Goal: Task Accomplishment & Management: Complete application form

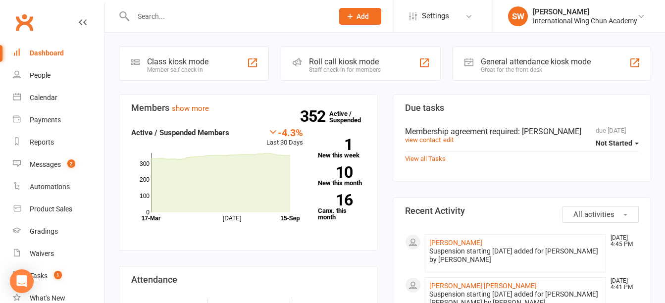
click at [249, 14] on input "text" at bounding box center [228, 16] width 196 height 14
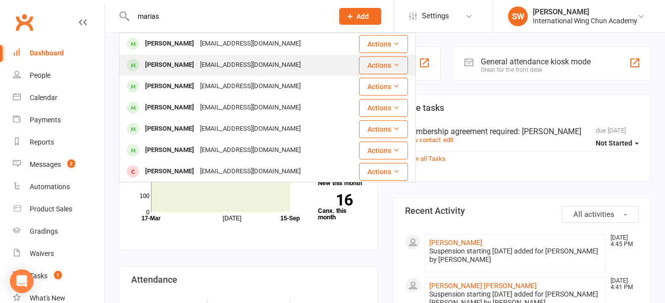
type input "marias"
click at [248, 64] on div "[EMAIL_ADDRESS][DOMAIN_NAME]" at bounding box center [250, 65] width 106 height 14
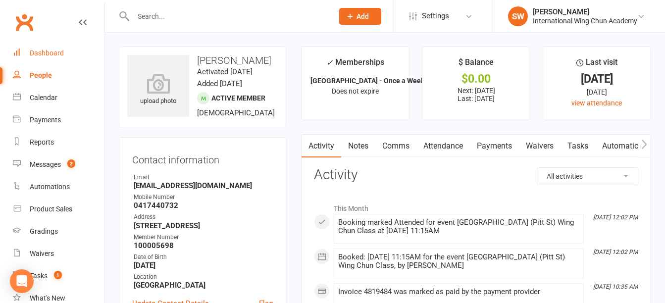
click at [55, 51] on div "Dashboard" at bounding box center [47, 53] width 34 height 8
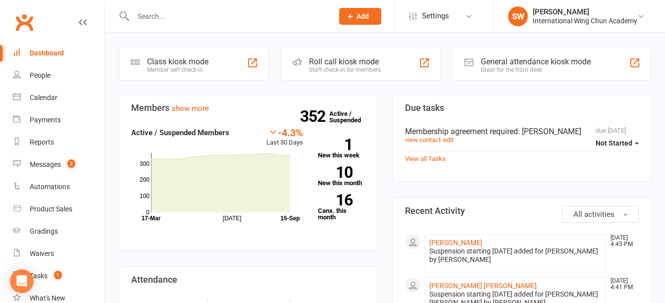
click at [224, 15] on input "text" at bounding box center [228, 16] width 196 height 14
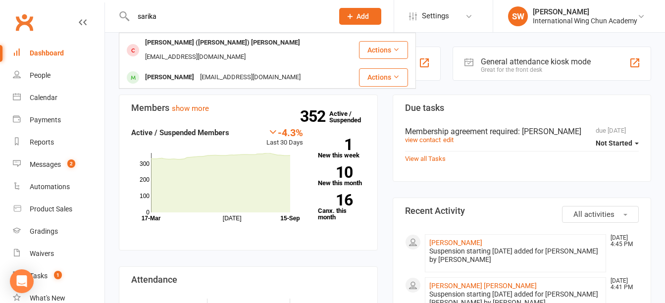
type input "sarika"
click at [261, 111] on h3 "Members show more" at bounding box center [248, 108] width 234 height 10
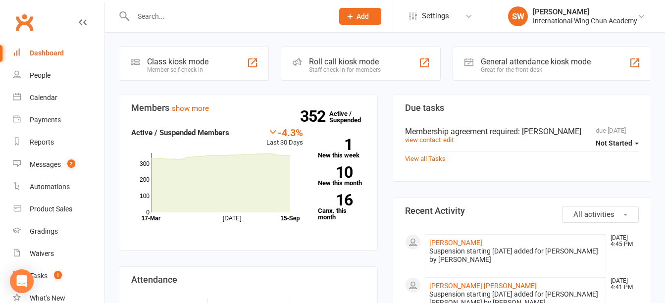
click at [152, 14] on input "text" at bounding box center [228, 16] width 196 height 14
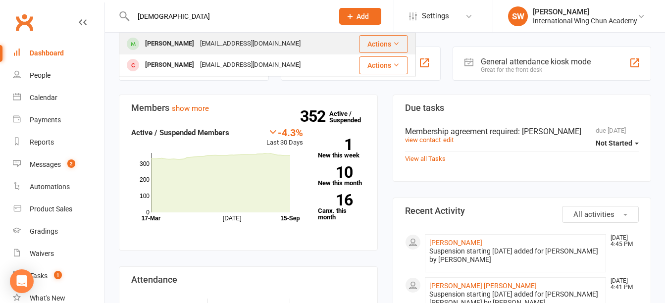
type input "[DEMOGRAPHIC_DATA]"
click at [200, 43] on div "[EMAIL_ADDRESS][DOMAIN_NAME]" at bounding box center [250, 44] width 106 height 14
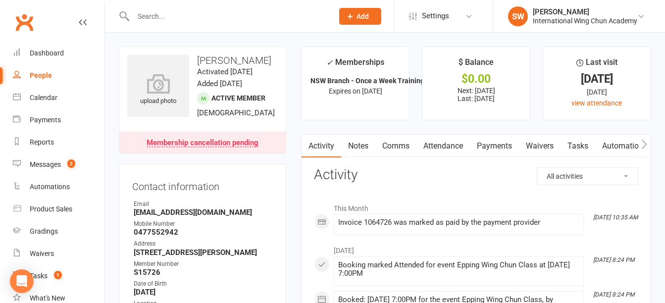
click at [361, 15] on span "Add" at bounding box center [363, 16] width 12 height 8
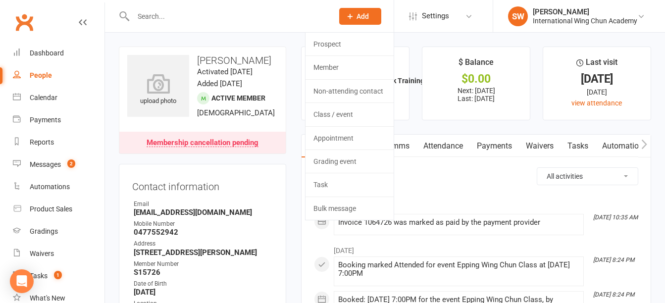
click at [361, 15] on span "Add" at bounding box center [363, 16] width 12 height 8
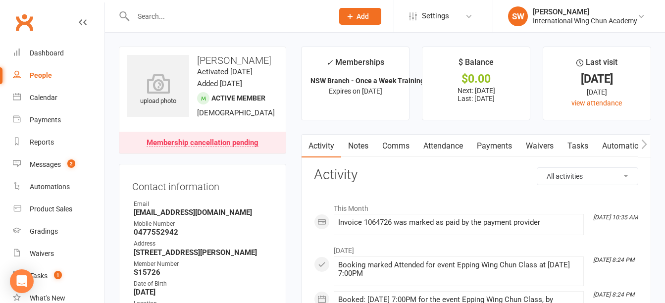
click at [361, 15] on span "Add" at bounding box center [363, 16] width 12 height 8
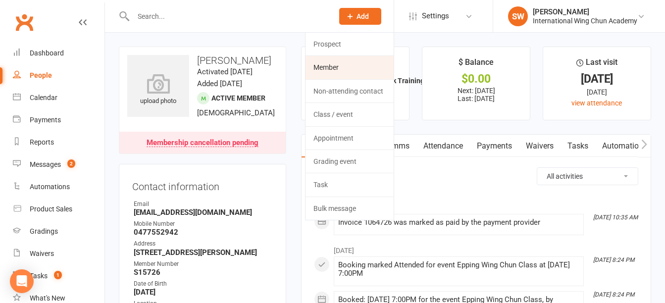
click at [360, 64] on link "Member" at bounding box center [350, 67] width 88 height 23
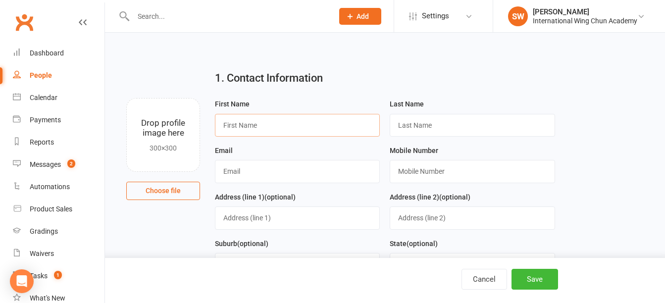
click at [343, 129] on input "text" at bounding box center [297, 125] width 165 height 23
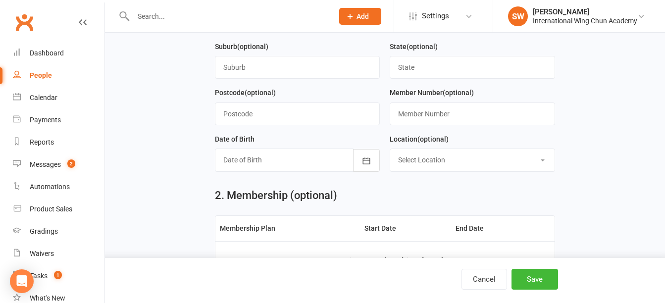
scroll to position [198, 0]
click at [296, 162] on div at bounding box center [297, 159] width 165 height 23
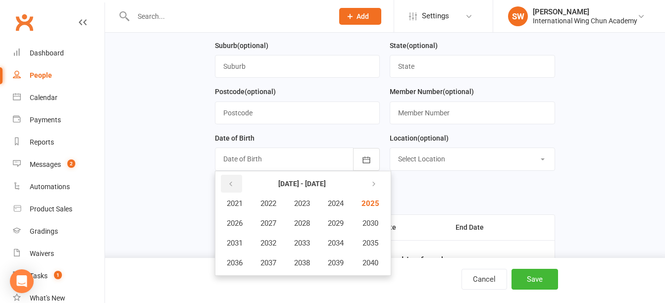
click at [225, 179] on button "button" at bounding box center [231, 184] width 21 height 18
click at [227, 185] on button "button" at bounding box center [231, 184] width 21 height 18
click at [344, 207] on span "1984" at bounding box center [336, 203] width 16 height 9
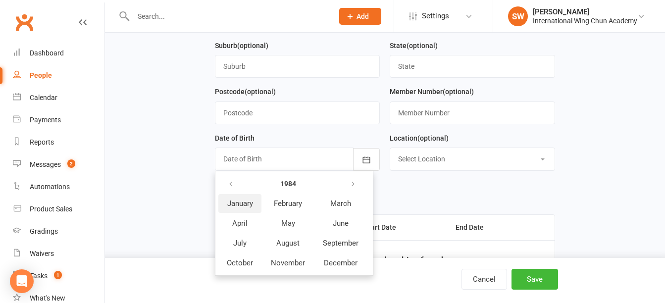
click at [236, 206] on span "January" at bounding box center [240, 203] width 26 height 9
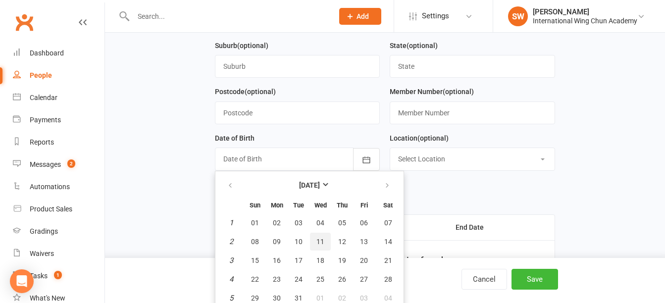
click at [322, 242] on span "11" at bounding box center [320, 242] width 8 height 8
type input "[DATE]"
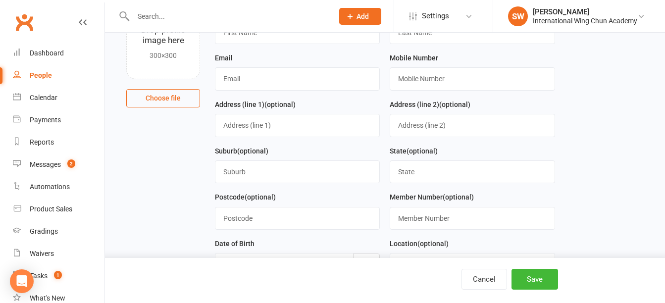
scroll to position [50, 0]
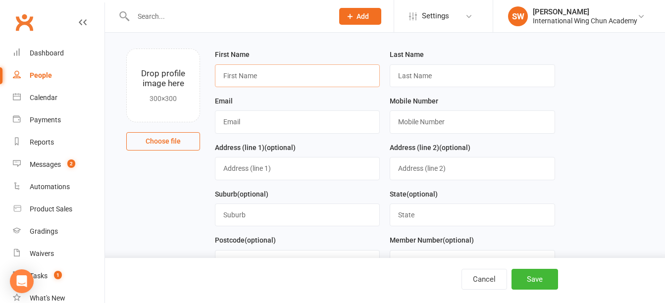
click at [273, 79] on input "text" at bounding box center [297, 75] width 165 height 23
paste input "Sarika"
click at [336, 77] on input "Sarika" at bounding box center [297, 75] width 165 height 23
type input "Sarika"
click at [454, 73] on input "text" at bounding box center [472, 75] width 165 height 23
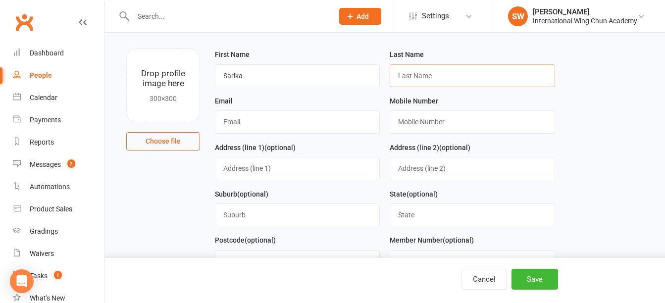
paste input "ARORA"
type input "ARORA"
click at [282, 121] on input "text" at bounding box center [297, 121] width 165 height 23
paste input "[EMAIL_ADDRESS][DOMAIN_NAME]"
type input "[EMAIL_ADDRESS][DOMAIN_NAME]"
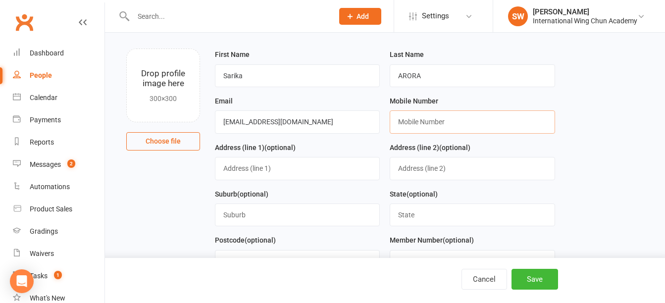
click at [469, 124] on input "text" at bounding box center [472, 121] width 165 height 23
paste input "[PHONE_NUMBER]"
drag, startPoint x: 412, startPoint y: 123, endPoint x: 391, endPoint y: 124, distance: 20.4
click at [386, 124] on div "Mobile Number [PHONE_NUMBER]" at bounding box center [472, 118] width 175 height 47
click at [414, 121] on input "0405728332" at bounding box center [472, 121] width 165 height 23
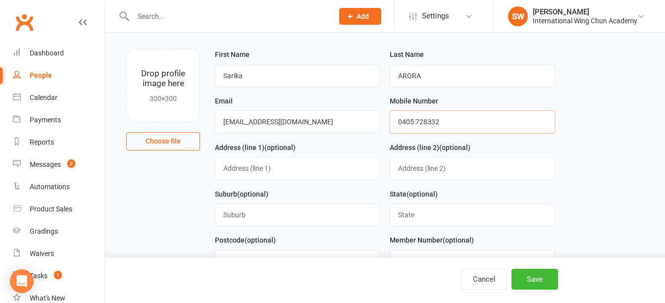
click at [427, 122] on input "0405 728332" at bounding box center [472, 121] width 165 height 23
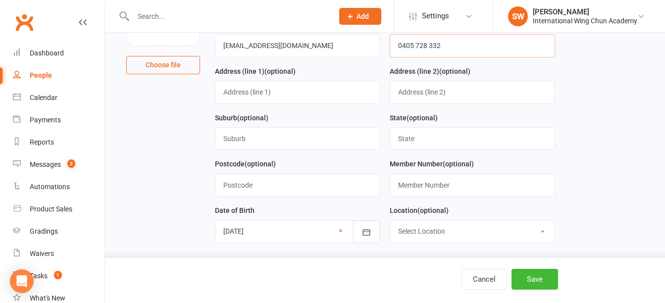
scroll to position [149, 0]
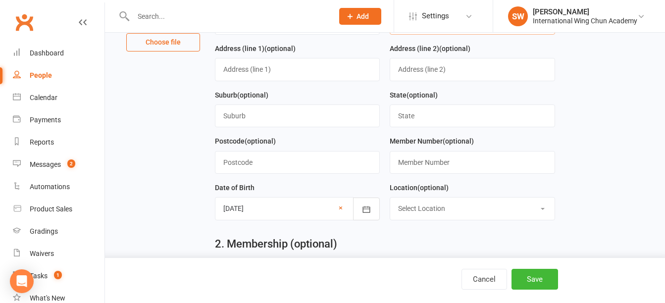
type input "0405 728 332"
click at [542, 213] on select "Select Location [GEOGRAPHIC_DATA] [GEOGRAPHIC_DATA] [GEOGRAPHIC_DATA] [GEOGRAPH…" at bounding box center [472, 209] width 164 height 22
select select "2"
click at [390, 201] on select "Select Location [GEOGRAPHIC_DATA] [GEOGRAPHIC_DATA] [GEOGRAPHIC_DATA] [GEOGRAPH…" at bounding box center [472, 209] width 164 height 22
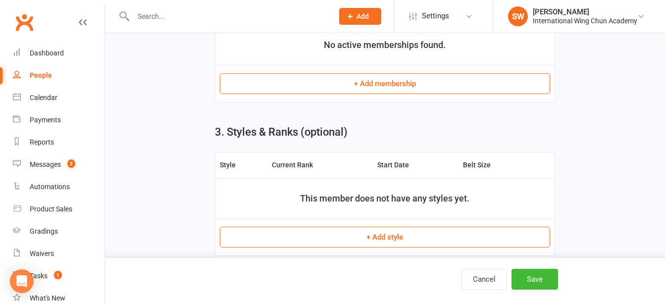
scroll to position [679, 0]
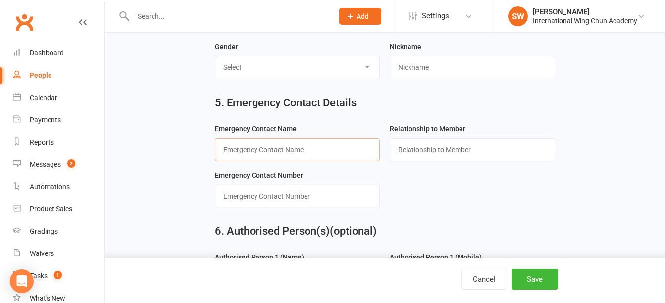
click at [358, 153] on input "text" at bounding box center [297, 149] width 165 height 23
paste input "[PERSON_NAME]"
type input "[PERSON_NAME]"
click at [436, 151] on input "text" at bounding box center [472, 149] width 165 height 23
type input "Spouse"
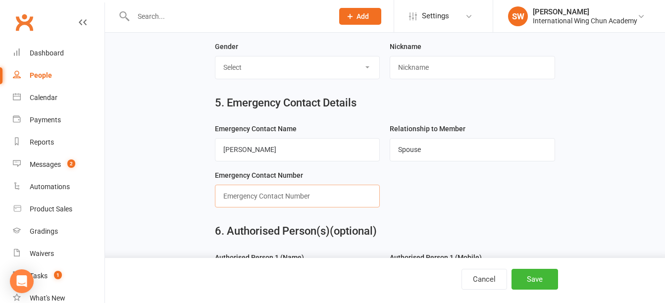
paste input "0406 131 670"
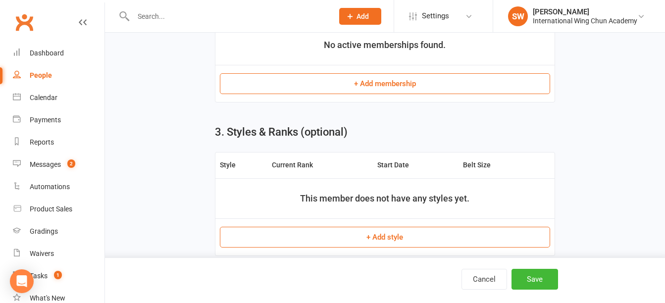
scroll to position [150, 0]
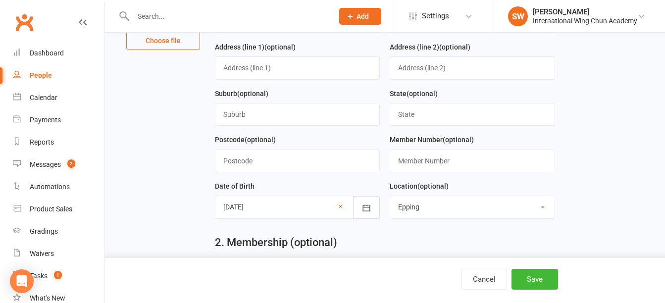
type input "0406 131 670"
click at [291, 165] on input "text" at bounding box center [297, 161] width 165 height 23
click at [287, 73] on input "text" at bounding box center [297, 67] width 165 height 23
paste input "[STREET_ADDRESS]"
type input "[STREET_ADDRESS]"
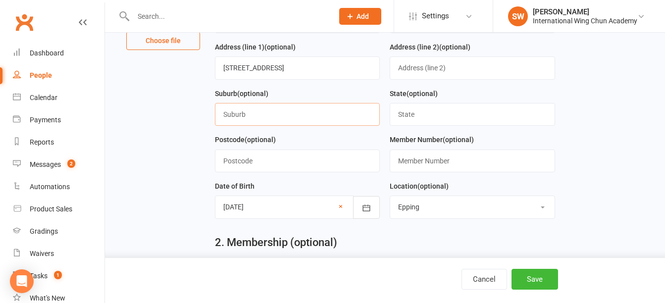
click at [303, 116] on input "text" at bounding box center [297, 114] width 165 height 23
type input "Epping"
type input "[GEOGRAPHIC_DATA]"
type input "2121"
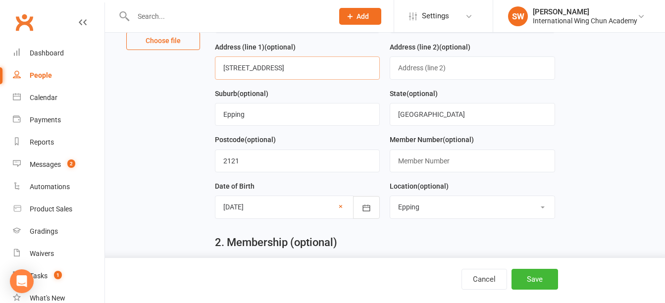
drag, startPoint x: 231, startPoint y: 67, endPoint x: 322, endPoint y: 67, distance: 91.1
click at [233, 66] on input "[STREET_ADDRESS]" at bounding box center [297, 67] width 165 height 23
drag, startPoint x: 251, startPoint y: 70, endPoint x: 178, endPoint y: 53, distance: 74.7
click at [251, 71] on input "[STREET_ADDRESS]" at bounding box center [297, 67] width 165 height 23
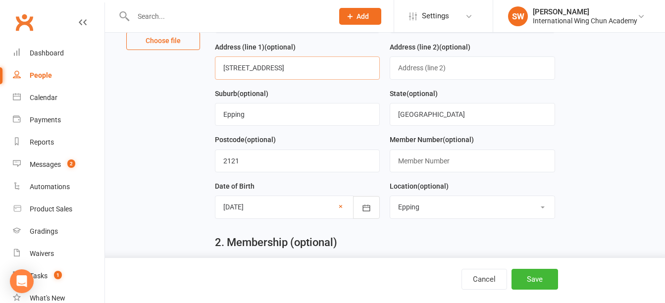
type input "[STREET_ADDRESS]"
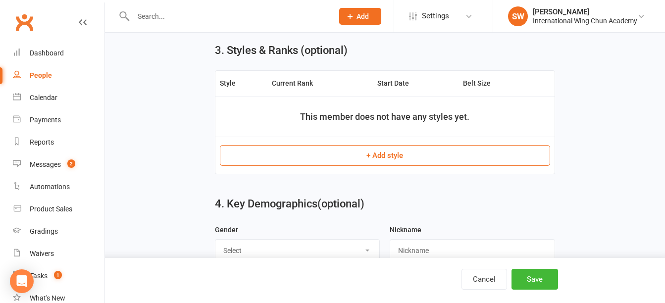
scroll to position [644, 0]
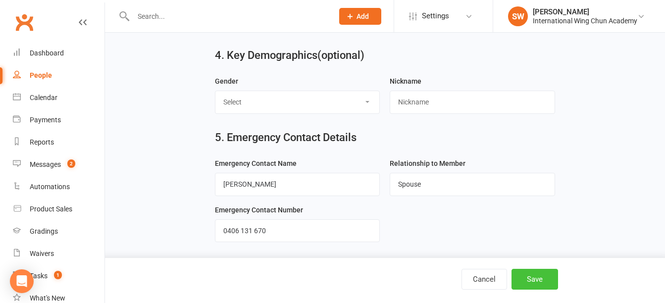
click at [536, 280] on button "Save" at bounding box center [535, 279] width 47 height 21
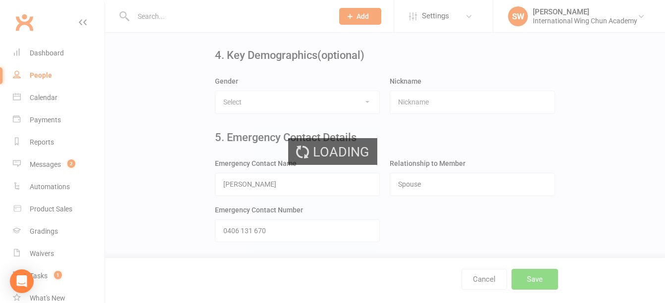
scroll to position [0, 0]
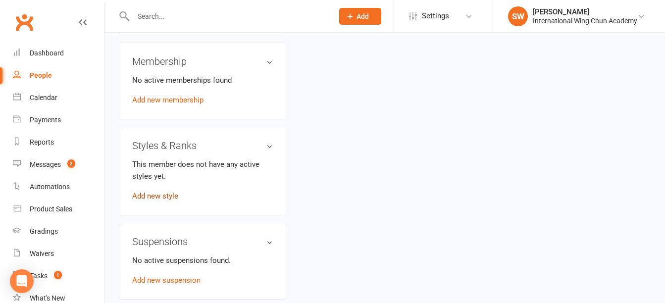
click at [152, 201] on link "Add new style" at bounding box center [155, 196] width 46 height 9
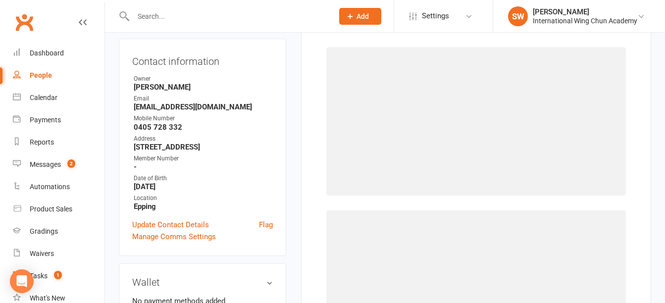
scroll to position [76, 0]
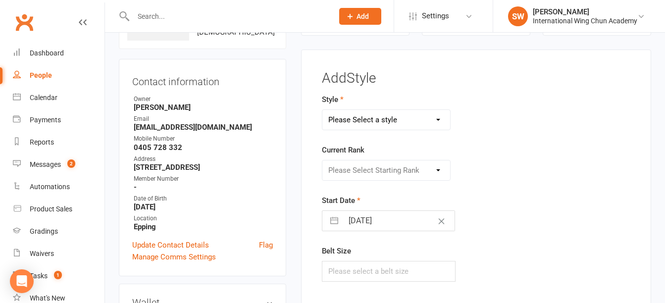
click at [382, 121] on select "Please Select a style Little Dragons Teen Phoenix (Retired) [PERSON_NAME]" at bounding box center [386, 120] width 128 height 20
select select "3062"
click at [322, 110] on select "Please Select a style Little Dragons Teen Phoenix (Retired) [PERSON_NAME]" at bounding box center [386, 120] width 128 height 20
click at [358, 169] on select "Please Select Starting Rank Grade 1 Grade 2 Grade 3 Grade 4 Pre-Level 1 Level 1…" at bounding box center [386, 170] width 128 height 20
select select "33913"
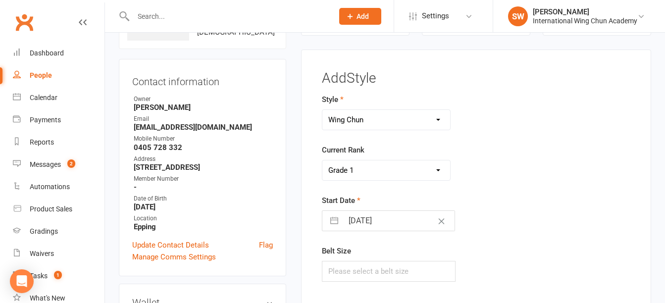
click at [322, 160] on select "Please Select Starting Rank Grade 1 Grade 2 Grade 3 Grade 4 Pre-Level 1 Level 1…" at bounding box center [386, 170] width 128 height 20
click at [580, 217] on div "Style Little Dragons Teen Phoenix (Retired) Wing Chun Current Rank Please Selec…" at bounding box center [476, 195] width 323 height 202
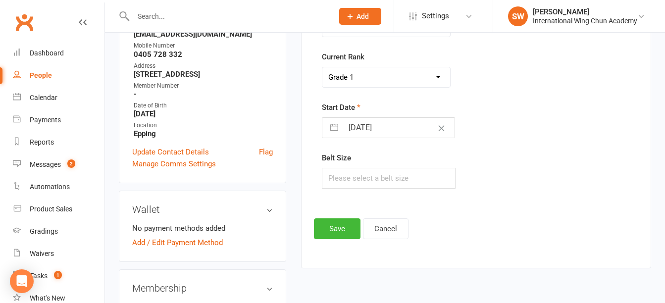
scroll to position [175, 0]
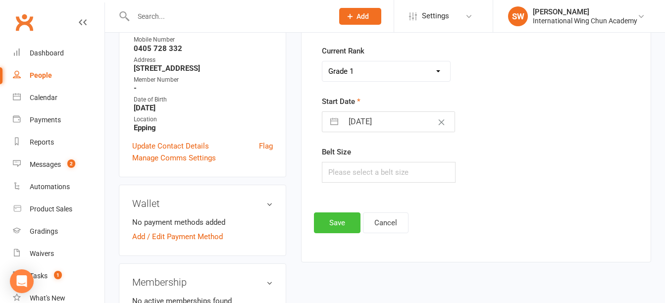
click at [341, 219] on button "Save" at bounding box center [337, 222] width 47 height 21
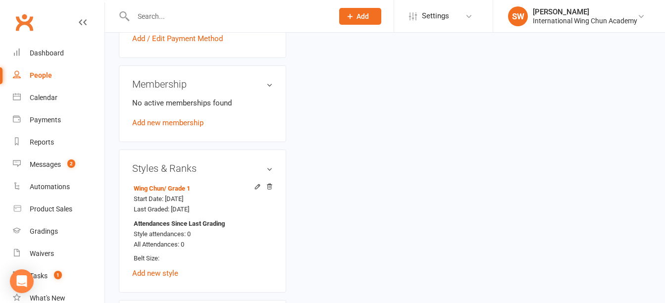
scroll to position [324, 0]
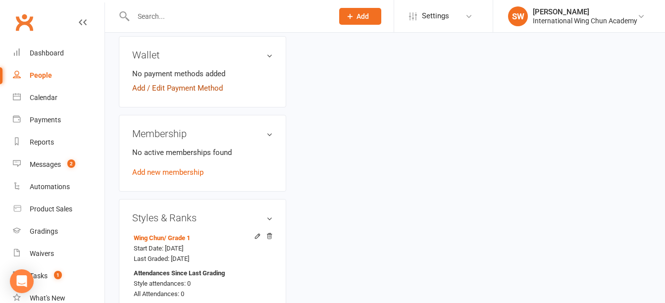
click at [192, 94] on link "Add / Edit Payment Method" at bounding box center [177, 88] width 91 height 12
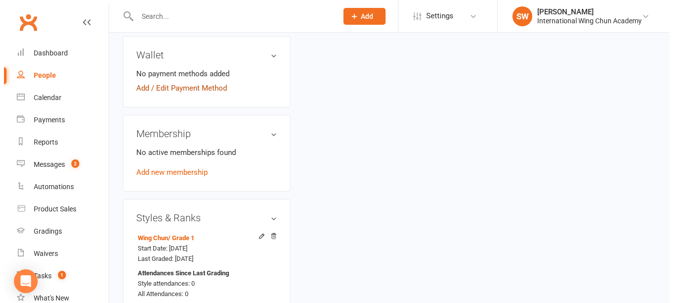
scroll to position [315, 0]
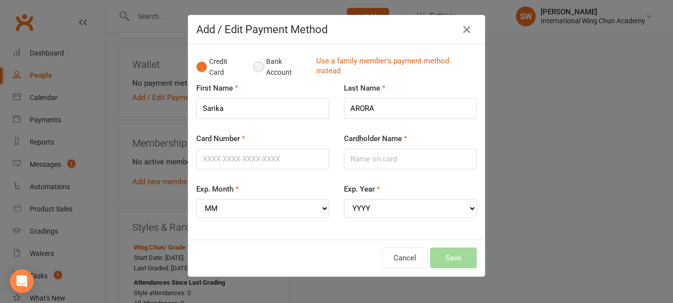
click at [254, 65] on button "Bank Account" at bounding box center [280, 67] width 55 height 30
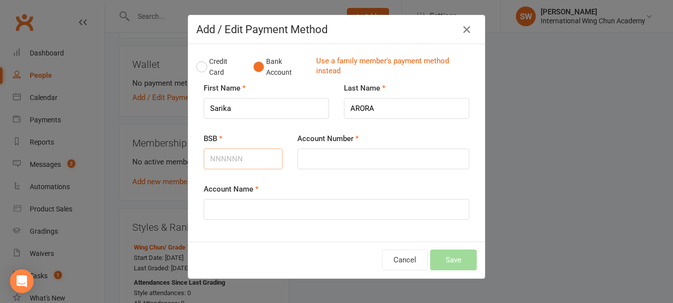
click at [230, 163] on input "BSB" at bounding box center [243, 159] width 79 height 21
paste input "052"
type input "082052"
paste input "736521706"
type input "736521706"
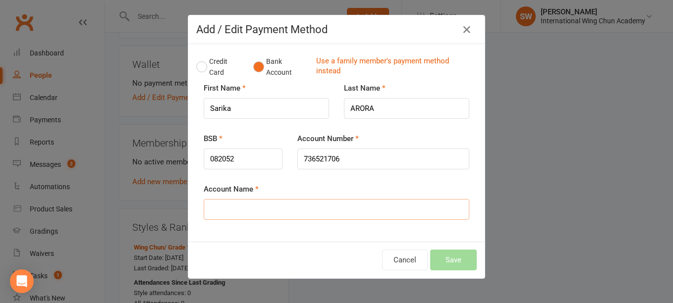
click at [323, 210] on input "Account Name" at bounding box center [336, 209] width 265 height 21
click at [399, 160] on input "736521706" at bounding box center [383, 159] width 172 height 21
click at [274, 209] on input "Account Name" at bounding box center [336, 209] width 265 height 21
paste input "[PERSON_NAME]"
type input "[PERSON_NAME]"
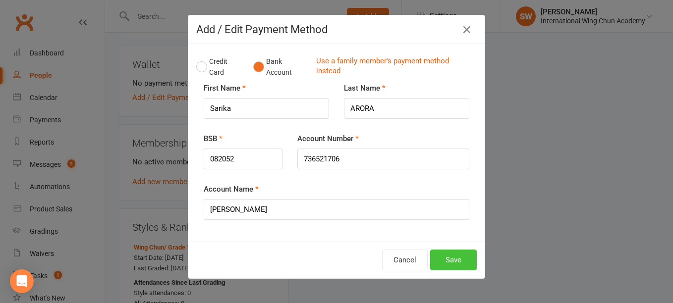
click at [443, 255] on button "Save" at bounding box center [453, 260] width 47 height 21
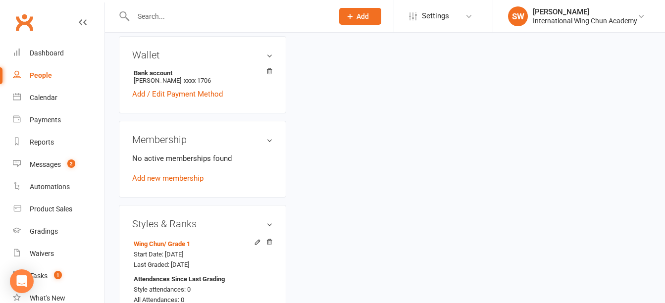
scroll to position [175, 0]
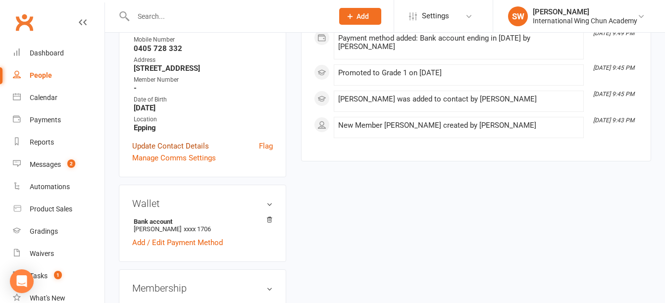
click at [204, 152] on link "Update Contact Details" at bounding box center [170, 146] width 77 height 12
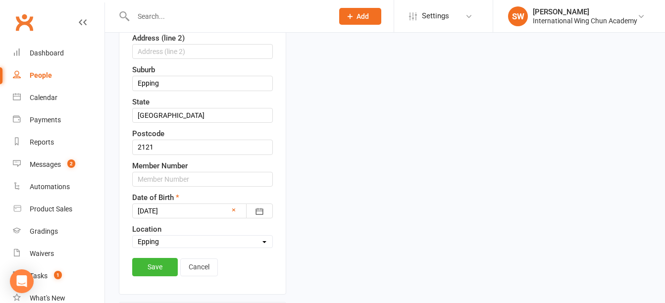
scroll to position [294, 0]
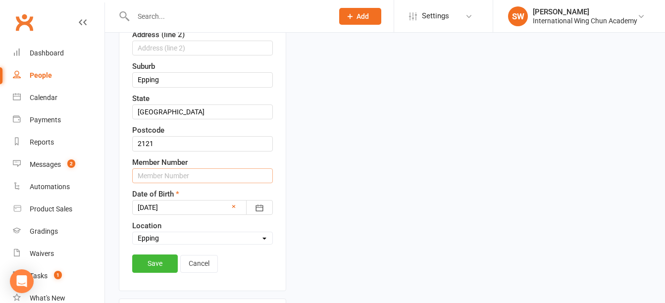
click at [181, 183] on input "text" at bounding box center [202, 175] width 141 height 15
type input "S15685"
click at [156, 272] on link "Save" at bounding box center [155, 264] width 46 height 18
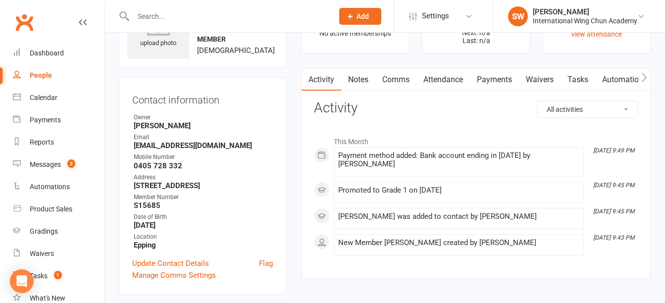
scroll to position [0, 0]
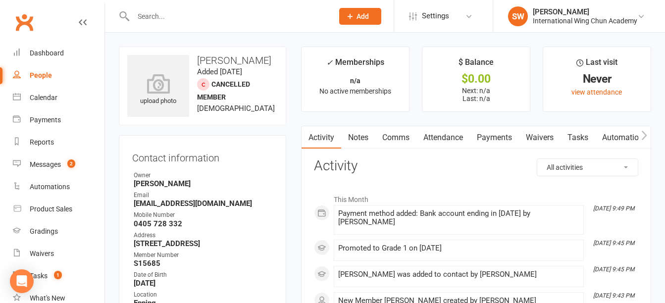
click at [217, 54] on div "upload photo [PERSON_NAME] Added [DATE] Cancelled member [DEMOGRAPHIC_DATA]" at bounding box center [202, 86] width 167 height 79
click at [213, 59] on h3 "[PERSON_NAME]" at bounding box center [202, 60] width 151 height 11
copy h3 "Sarika"
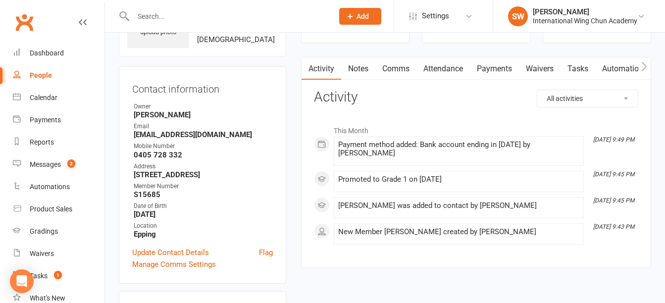
scroll to position [149, 0]
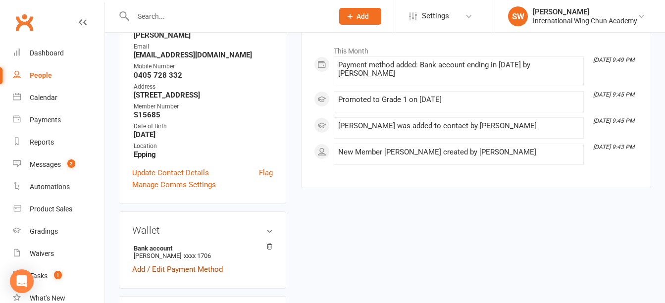
click at [187, 275] on link "Add / Edit Payment Method" at bounding box center [177, 269] width 91 height 12
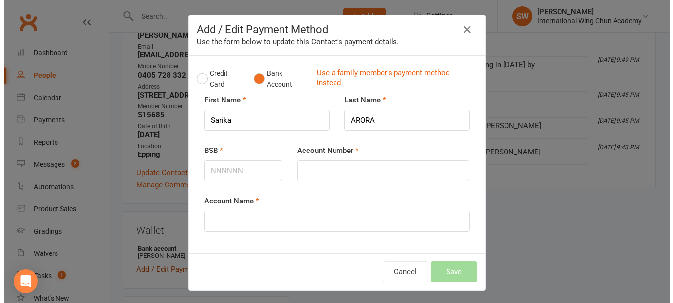
scroll to position [139, 0]
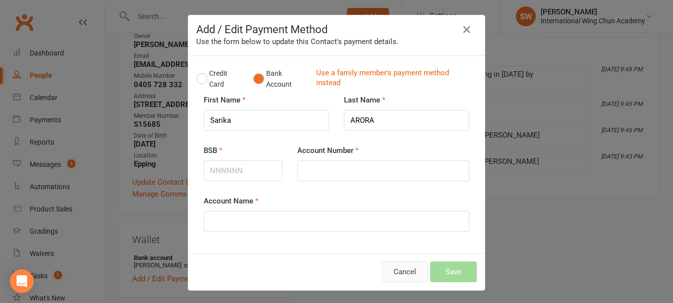
click at [401, 269] on button "Cancel" at bounding box center [405, 272] width 46 height 21
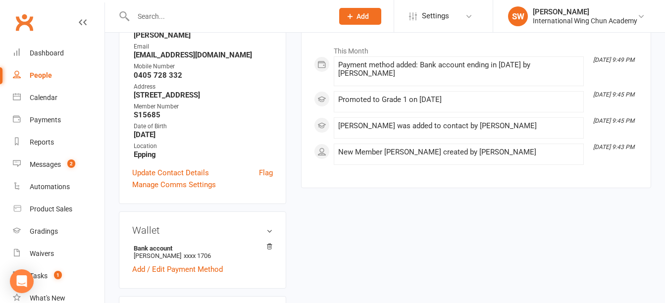
scroll to position [347, 0]
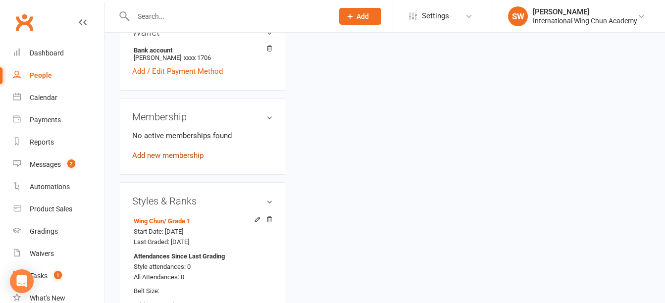
click at [191, 160] on link "Add new membership" at bounding box center [167, 155] width 71 height 9
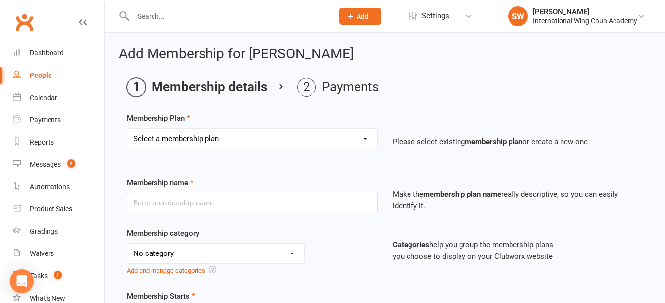
click at [198, 143] on select "Select a membership plan Sydney City - Basic Membership (3 mo. Minimum Term) [G…" at bounding box center [252, 139] width 250 height 20
select select "34"
click at [127, 129] on select "Select a membership plan Sydney City - Basic Membership (3 mo. Minimum Term) [G…" at bounding box center [252, 139] width 250 height 20
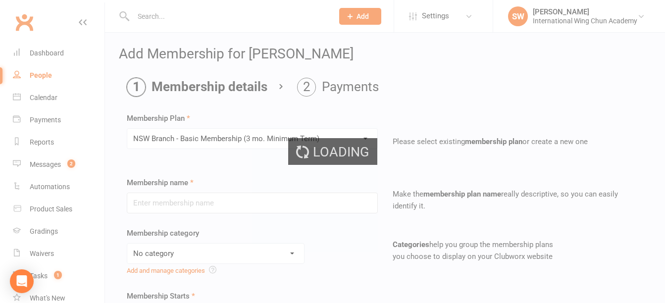
type input "NSW Branch - Basic Membership (3 mo. Minimum Term)"
select select "5"
type input "0"
type input "1"
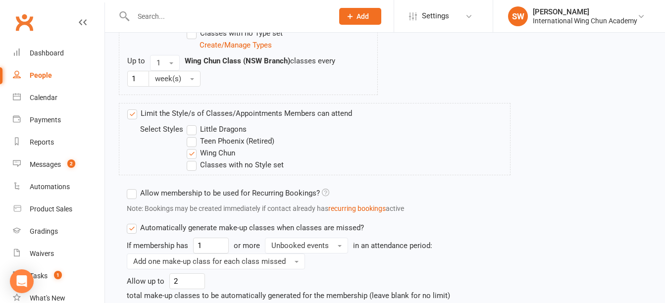
scroll to position [693, 0]
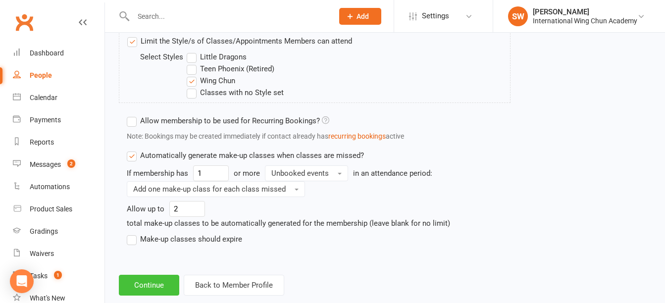
click at [141, 289] on button "Continue" at bounding box center [149, 285] width 60 height 21
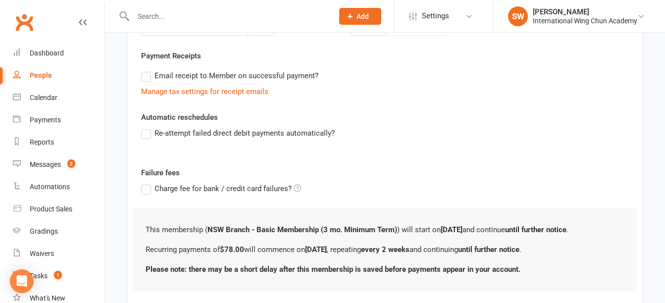
scroll to position [338, 0]
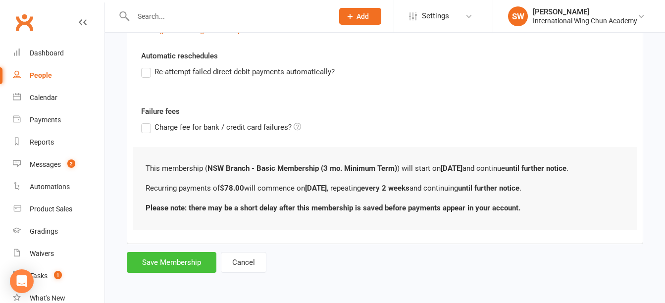
click at [148, 261] on button "Save Membership" at bounding box center [172, 262] width 90 height 21
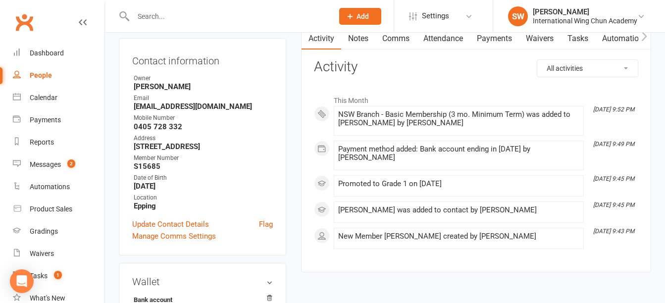
scroll to position [50, 0]
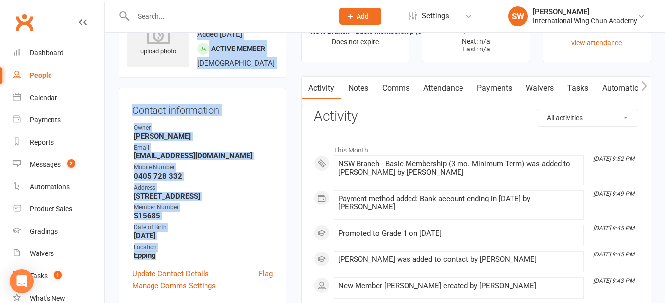
drag, startPoint x: 181, startPoint y: 269, endPoint x: 240, endPoint y: 53, distance: 223.8
click at [240, 53] on contact-information "upload photo [PERSON_NAME] Activated [DATE] Added [DATE] Active member [DEMOGRA…" at bounding box center [202, 151] width 167 height 308
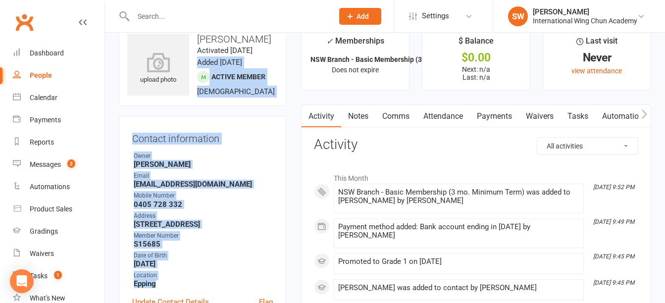
scroll to position [0, 0]
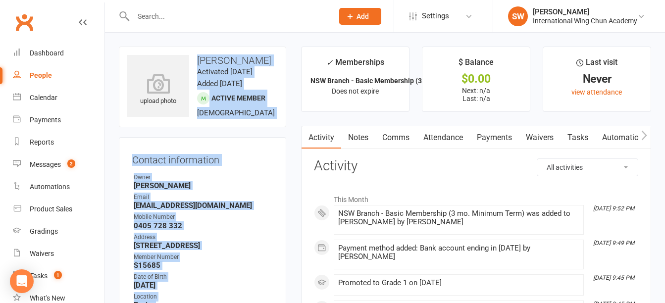
click at [200, 60] on h3 "[PERSON_NAME]" at bounding box center [202, 60] width 151 height 11
copy contact-information "[PERSON_NAME] Activated [DATE] Added [DATE] Active member [DEMOGRAPHIC_DATA] Co…"
click at [500, 134] on link "Payments" at bounding box center [494, 137] width 49 height 23
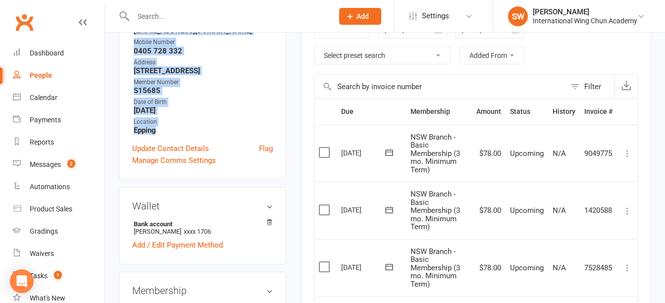
scroll to position [248, 0]
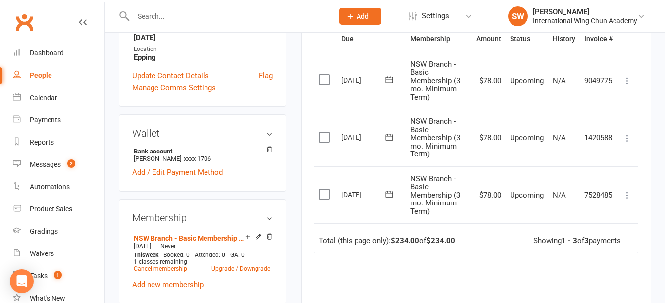
click at [295, 225] on main "✓ Memberships NSW Branch - Basic Membership (3 mo. Minim... Does not expire $ B…" at bounding box center [476, 103] width 365 height 608
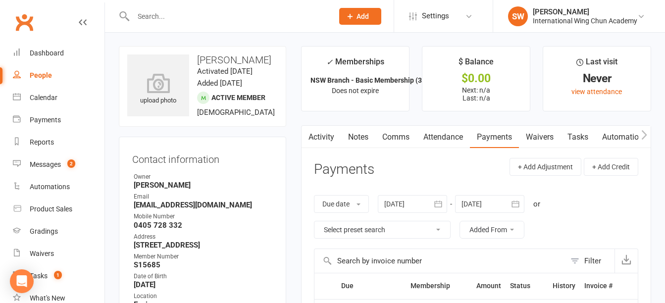
scroll to position [0, 0]
click at [194, 58] on h3 "[PERSON_NAME]" at bounding box center [202, 60] width 151 height 11
click at [217, 63] on h3 "[PERSON_NAME]" at bounding box center [202, 60] width 151 height 11
copy h3 "Sarika"
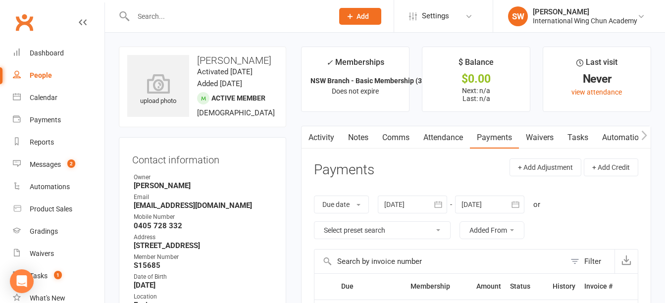
click at [250, 60] on h3 "[PERSON_NAME]" at bounding box center [202, 60] width 151 height 11
copy h3 "ARORA"
click at [211, 63] on h3 "[PERSON_NAME]" at bounding box center [202, 60] width 151 height 11
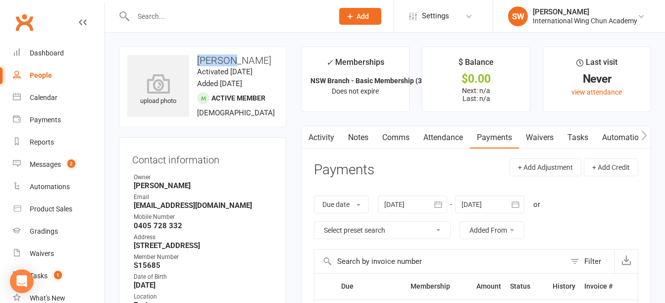
click at [211, 63] on h3 "[PERSON_NAME]" at bounding box center [202, 60] width 151 height 11
copy h3 "Sarika"
click at [157, 210] on strong "[EMAIL_ADDRESS][DOMAIN_NAME]" at bounding box center [203, 205] width 139 height 9
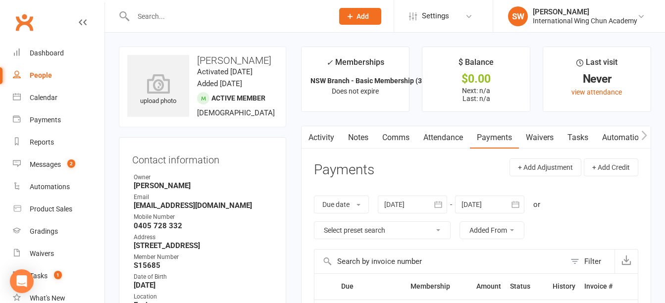
click at [249, 222] on div "Mobile Number" at bounding box center [203, 216] width 139 height 9
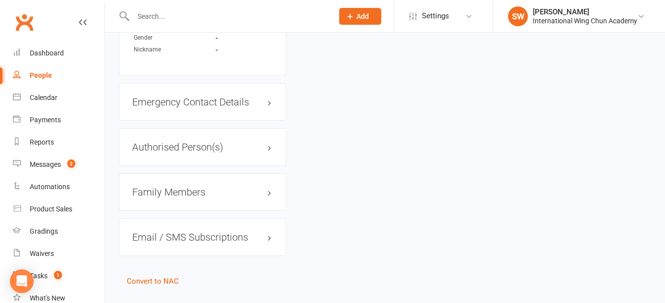
scroll to position [644, 0]
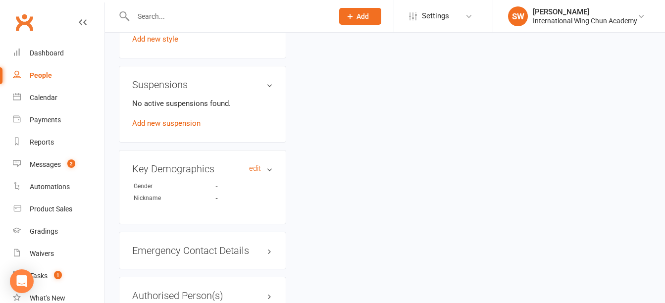
click at [252, 174] on h3 "Key Demographics edit" at bounding box center [202, 168] width 141 height 11
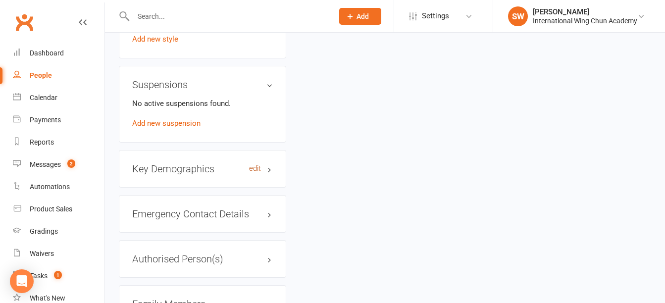
click at [250, 173] on link "edit" at bounding box center [255, 168] width 12 height 8
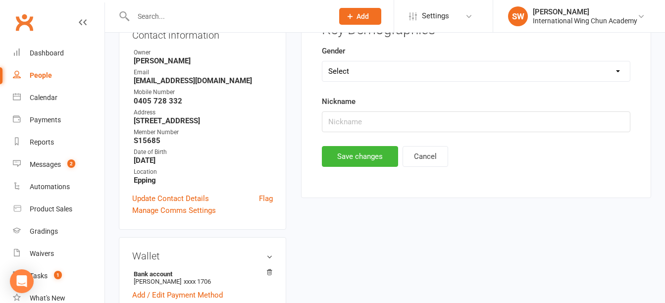
scroll to position [76, 0]
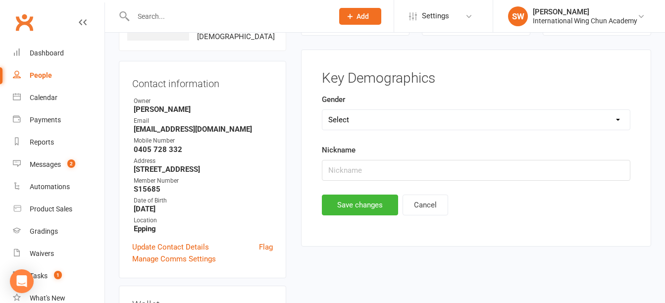
click at [364, 124] on select "Select [DEMOGRAPHIC_DATA] [DEMOGRAPHIC_DATA] Not Specified" at bounding box center [476, 120] width 308 height 20
select select "[DEMOGRAPHIC_DATA]"
click at [322, 110] on select "Select [DEMOGRAPHIC_DATA] [DEMOGRAPHIC_DATA] Not Specified" at bounding box center [476, 120] width 308 height 20
click at [371, 202] on button "Save changes" at bounding box center [360, 205] width 76 height 21
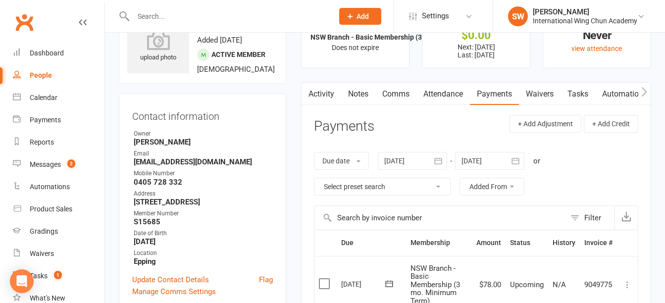
scroll to position [0, 0]
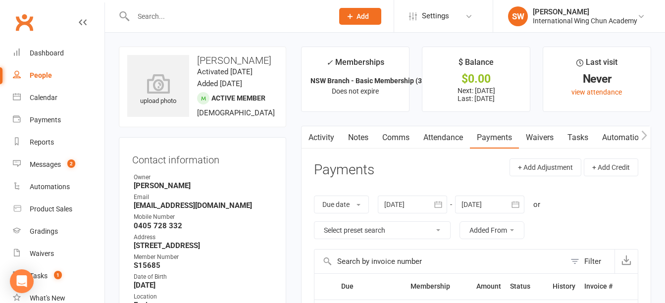
click at [207, 58] on h3 "[PERSON_NAME]" at bounding box center [202, 60] width 151 height 11
drag, startPoint x: 207, startPoint y: 58, endPoint x: 240, endPoint y: 58, distance: 33.2
click at [240, 58] on h3 "[PERSON_NAME]" at bounding box center [202, 60] width 151 height 11
copy h3 "[PERSON_NAME]"
click at [180, 210] on strong "[EMAIL_ADDRESS][DOMAIN_NAME]" at bounding box center [203, 205] width 139 height 9
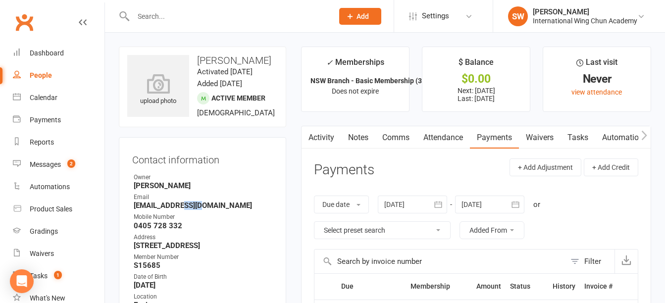
click at [180, 210] on strong "[EMAIL_ADDRESS][DOMAIN_NAME]" at bounding box center [203, 205] width 139 height 9
click at [183, 210] on strong "[EMAIL_ADDRESS][DOMAIN_NAME]" at bounding box center [203, 205] width 139 height 9
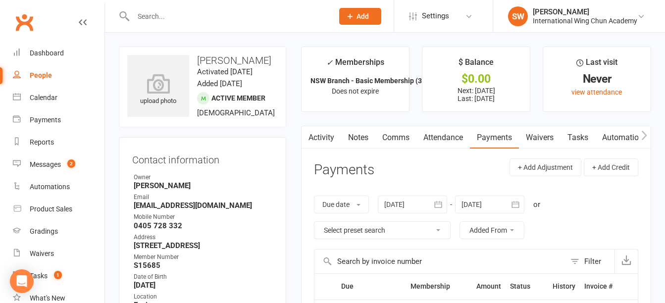
click at [172, 230] on strong "0405 728 332" at bounding box center [203, 225] width 139 height 9
copy render-form-field "0405 728 332"
click at [211, 60] on h3 "[PERSON_NAME]" at bounding box center [202, 60] width 151 height 11
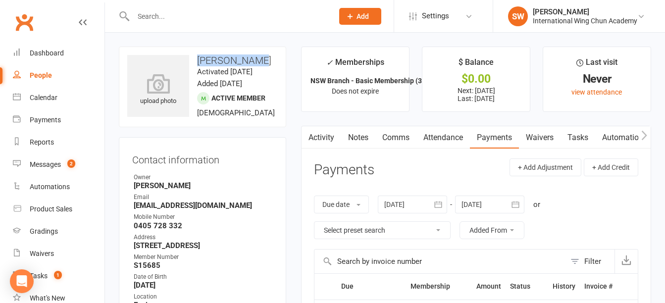
drag, startPoint x: 211, startPoint y: 60, endPoint x: 233, endPoint y: 58, distance: 21.3
click at [233, 58] on h3 "[PERSON_NAME]" at bounding box center [202, 60] width 151 height 11
copy h3 "[PERSON_NAME]"
click at [56, 55] on div "Dashboard" at bounding box center [47, 53] width 34 height 8
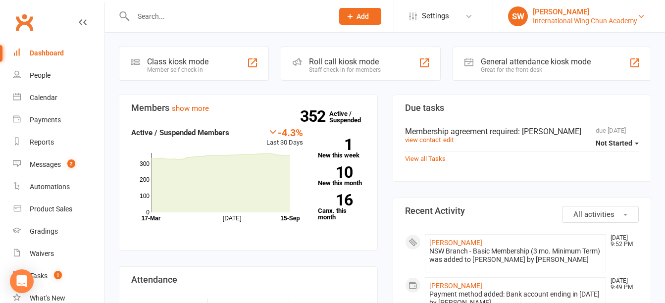
click at [617, 10] on div "[PERSON_NAME]" at bounding box center [585, 11] width 105 height 9
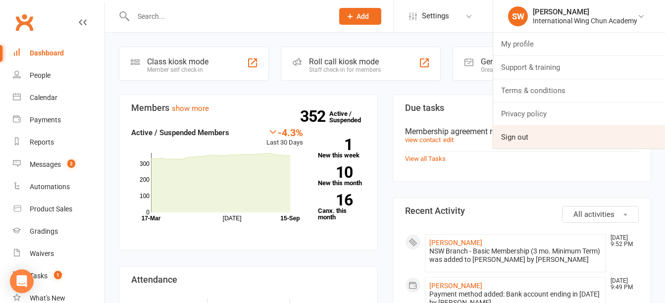
click at [520, 140] on link "Sign out" at bounding box center [579, 137] width 172 height 23
